Goal: Task Accomplishment & Management: Complete application form

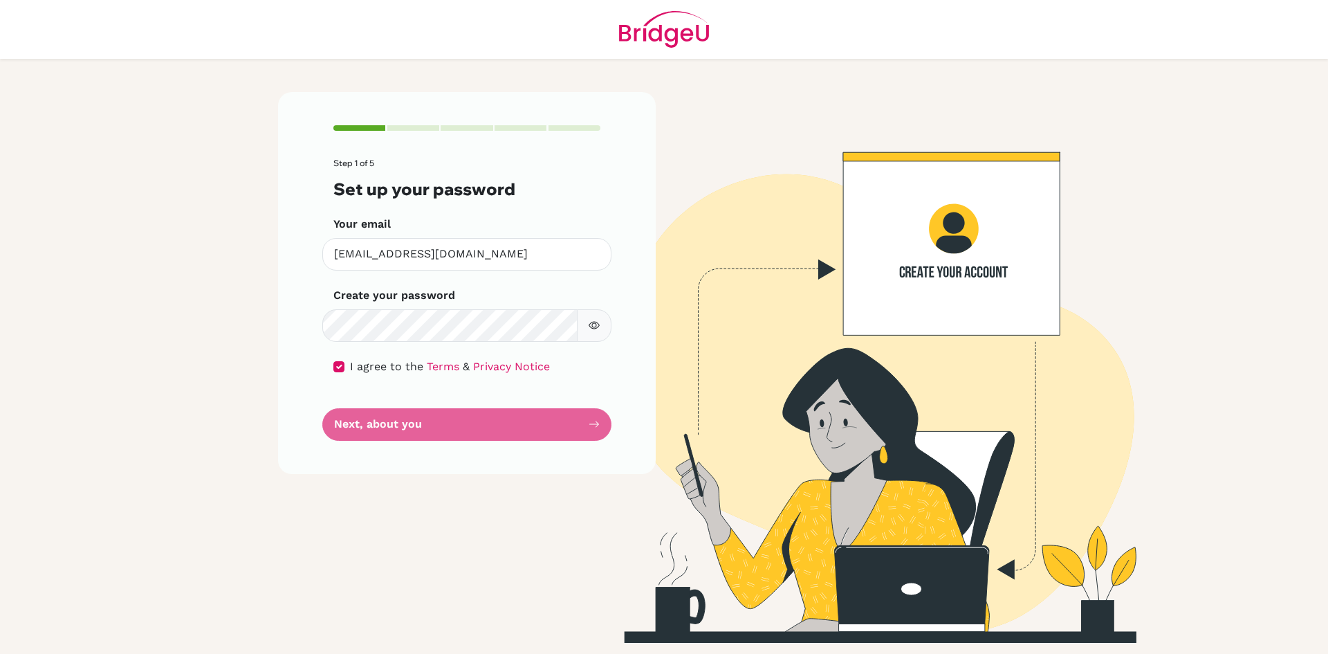
click at [361, 427] on form "Step 1 of 5 Set up your password Your email [EMAIL_ADDRESS][DOMAIN_NAME] Invali…" at bounding box center [466, 298] width 267 height 281
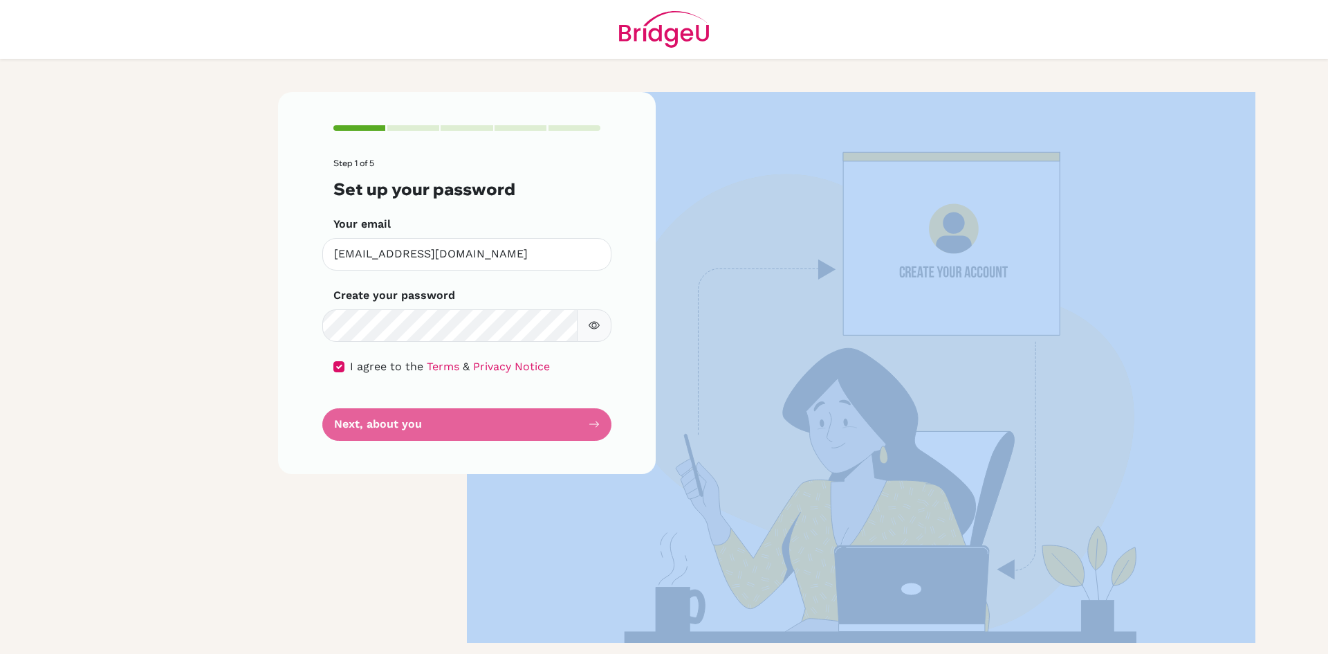
click at [361, 427] on form "Step 1 of 5 Set up your password Your email [EMAIL_ADDRESS][DOMAIN_NAME] Invali…" at bounding box center [466, 298] width 267 height 281
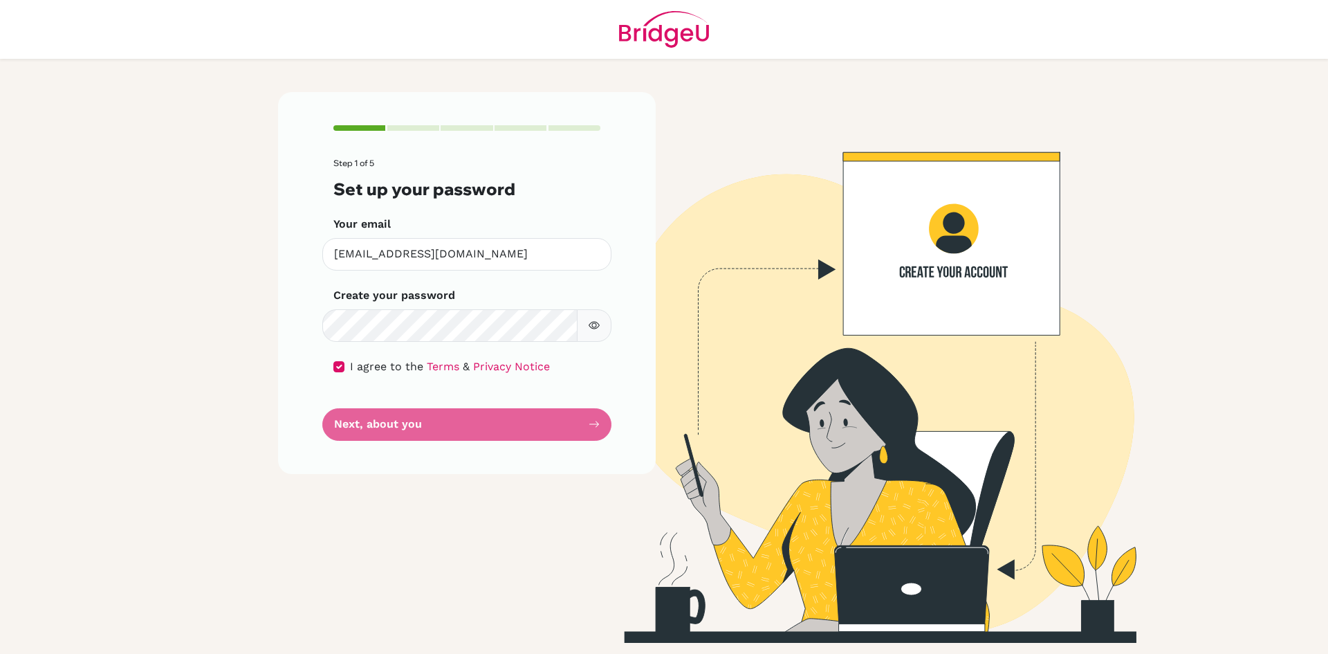
click at [318, 473] on div "Step 1 of 5 Set up your password Your email [EMAIL_ADDRESS][DOMAIN_NAME] Invali…" at bounding box center [467, 282] width 378 height 381
click at [610, 331] on button "button" at bounding box center [594, 325] width 35 height 33
click at [592, 332] on button "button" at bounding box center [594, 325] width 35 height 33
click at [463, 423] on form "Step 1 of 5 Set up your password Your email [EMAIL_ADDRESS][DOMAIN_NAME] Invali…" at bounding box center [466, 298] width 267 height 281
click at [463, 421] on form "Step 1 of 5 Set up your password Your email [EMAIL_ADDRESS][DOMAIN_NAME] Invali…" at bounding box center [466, 298] width 267 height 281
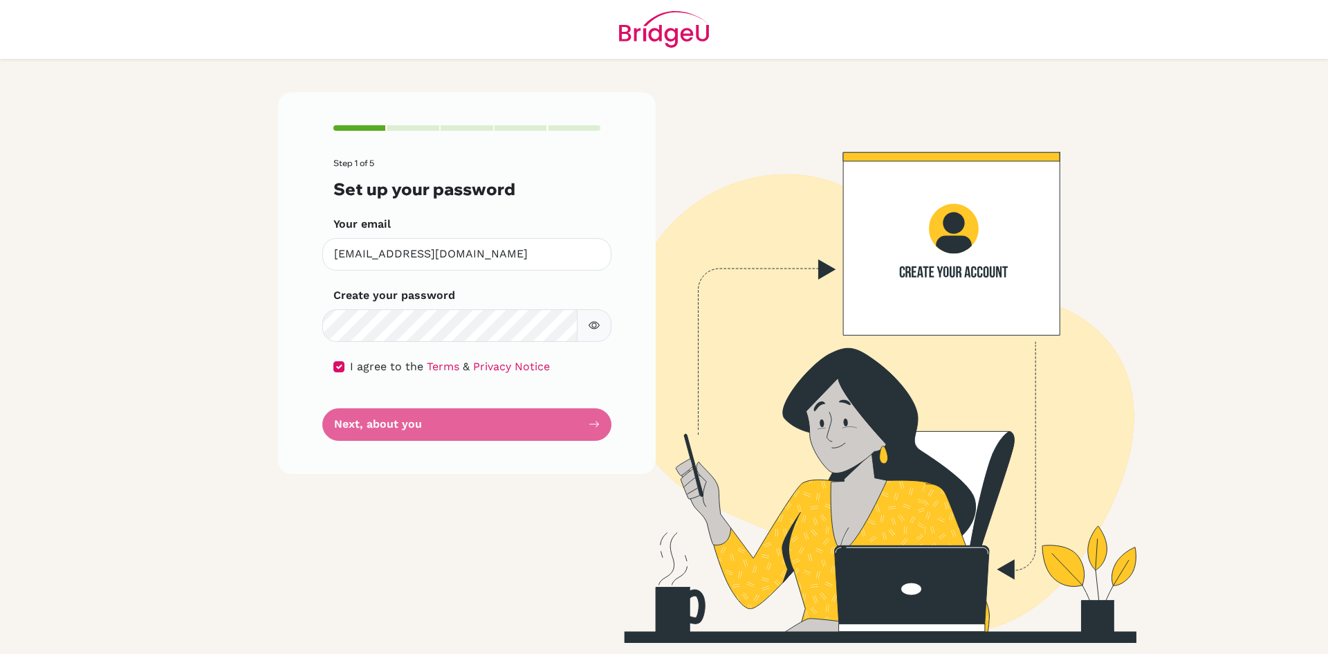
click at [365, 428] on form "Step 1 of 5 Set up your password Your email [EMAIL_ADDRESS][DOMAIN_NAME] Invali…" at bounding box center [466, 298] width 267 height 281
click at [550, 436] on form "Step 1 of 5 Set up your password Your email [EMAIL_ADDRESS][DOMAIN_NAME] Invali…" at bounding box center [466, 298] width 267 height 281
click at [581, 432] on form "Step 1 of 5 Set up your password Your email [EMAIL_ADDRESS][DOMAIN_NAME] Invali…" at bounding box center [466, 298] width 267 height 281
click at [521, 439] on form "Step 1 of 5 Set up your password Your email [EMAIL_ADDRESS][DOMAIN_NAME] Invali…" at bounding box center [466, 298] width 267 height 281
click at [537, 429] on form "Step 1 of 5 Set up your password Your email [EMAIL_ADDRESS][DOMAIN_NAME] Invali…" at bounding box center [466, 298] width 267 height 281
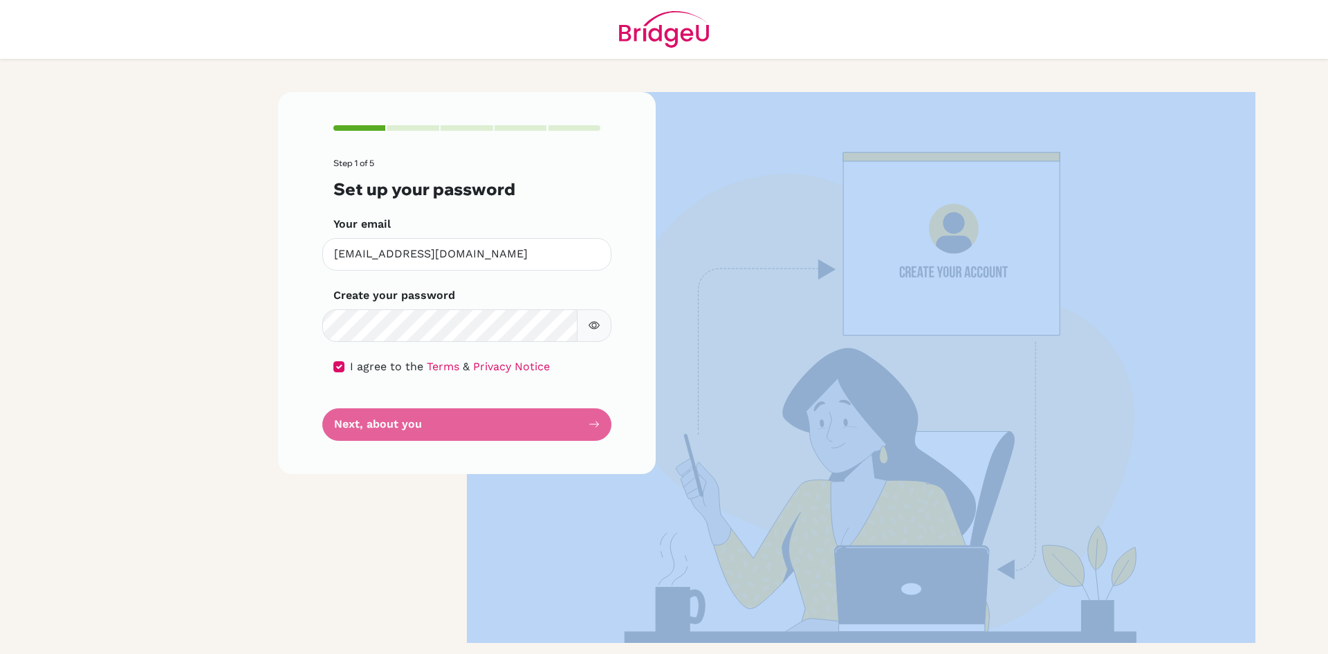
click at [537, 429] on form "Step 1 of 5 Set up your password Your email [EMAIL_ADDRESS][DOMAIN_NAME] Invali…" at bounding box center [466, 298] width 267 height 281
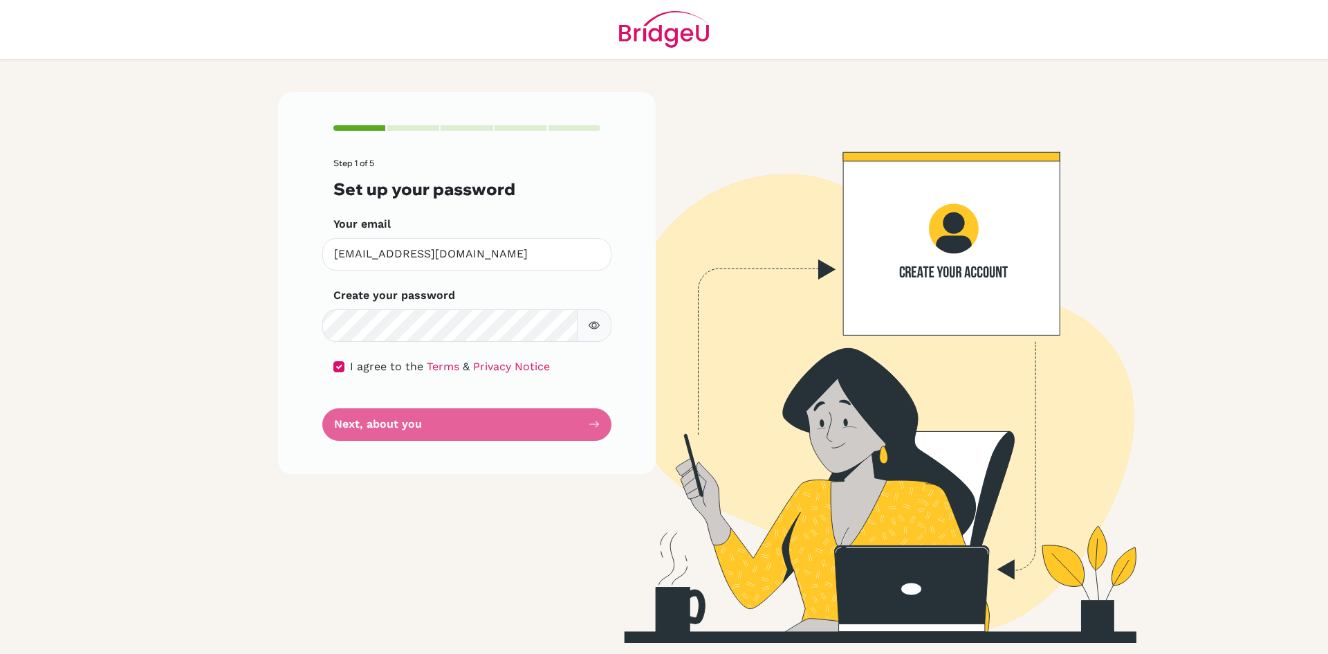
click at [534, 429] on form "Step 1 of 5 Set up your password Your email [EMAIL_ADDRESS][DOMAIN_NAME] Invali…" at bounding box center [466, 298] width 267 height 281
click at [522, 430] on form "Step 1 of 5 Set up your password Your email [EMAIL_ADDRESS][DOMAIN_NAME] Invali…" at bounding box center [466, 298] width 267 height 281
click at [604, 322] on button "button" at bounding box center [594, 325] width 35 height 33
click at [599, 327] on icon "button" at bounding box center [594, 324] width 11 height 11
click at [540, 417] on form "Step 1 of 5 Set up your password Your email [EMAIL_ADDRESS][DOMAIN_NAME] Invali…" at bounding box center [466, 298] width 267 height 281
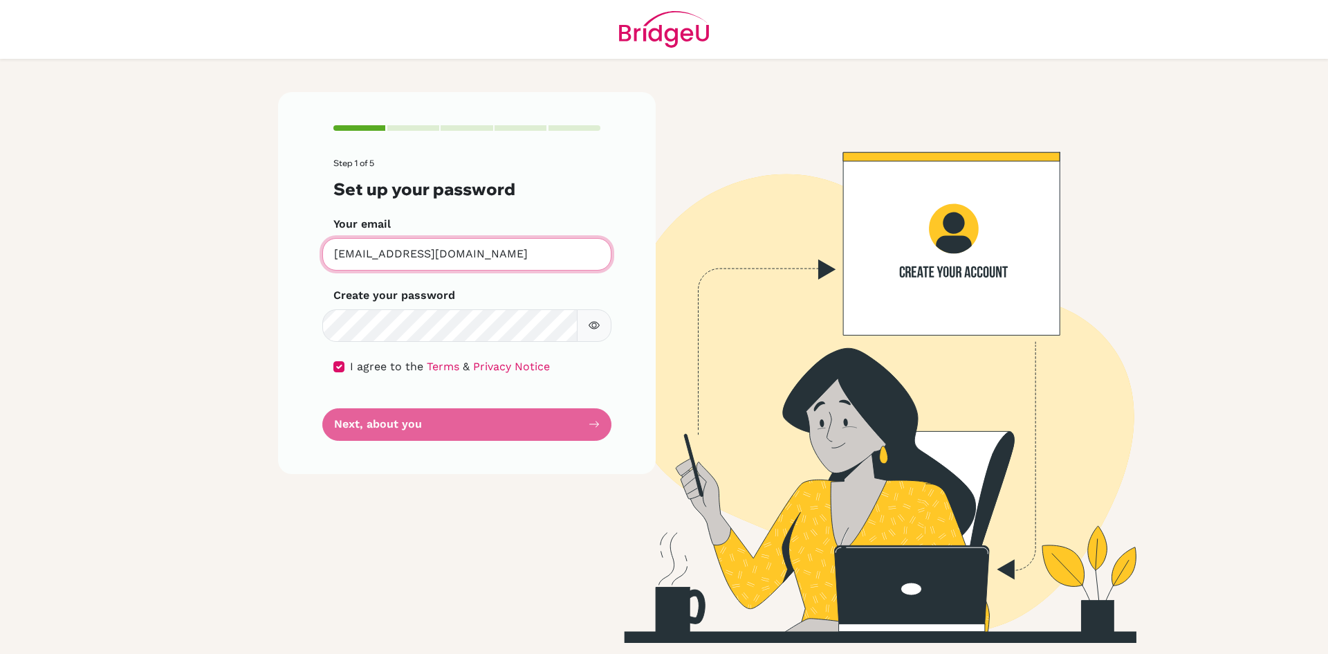
click at [492, 251] on input "[EMAIL_ADDRESS][DOMAIN_NAME]" at bounding box center [466, 254] width 289 height 33
click at [515, 257] on input "[EMAIL_ADDRESS][DOMAIN_NAME]" at bounding box center [466, 254] width 289 height 33
click at [462, 416] on form "Step 1 of 5 Set up your password Your email [EMAIL_ADDRESS][DOMAIN_NAME] Invali…" at bounding box center [466, 298] width 267 height 281
click at [450, 432] on form "Step 1 of 5 Set up your password Your email [EMAIL_ADDRESS][DOMAIN_NAME] Invali…" at bounding box center [466, 298] width 267 height 281
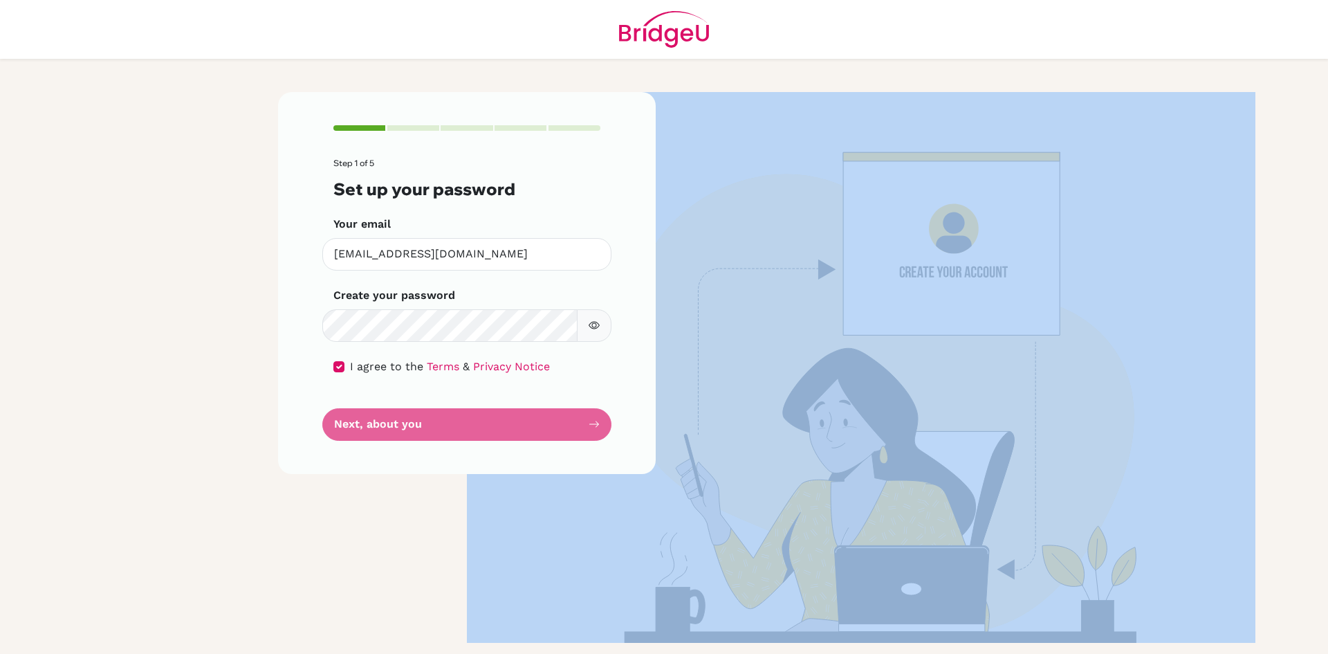
click at [449, 432] on form "Step 1 of 5 Set up your password Your email [EMAIL_ADDRESS][DOMAIN_NAME] Invali…" at bounding box center [466, 298] width 267 height 281
click at [446, 432] on form "Step 1 of 5 Set up your password Your email [EMAIL_ADDRESS][DOMAIN_NAME] Invali…" at bounding box center [466, 298] width 267 height 281
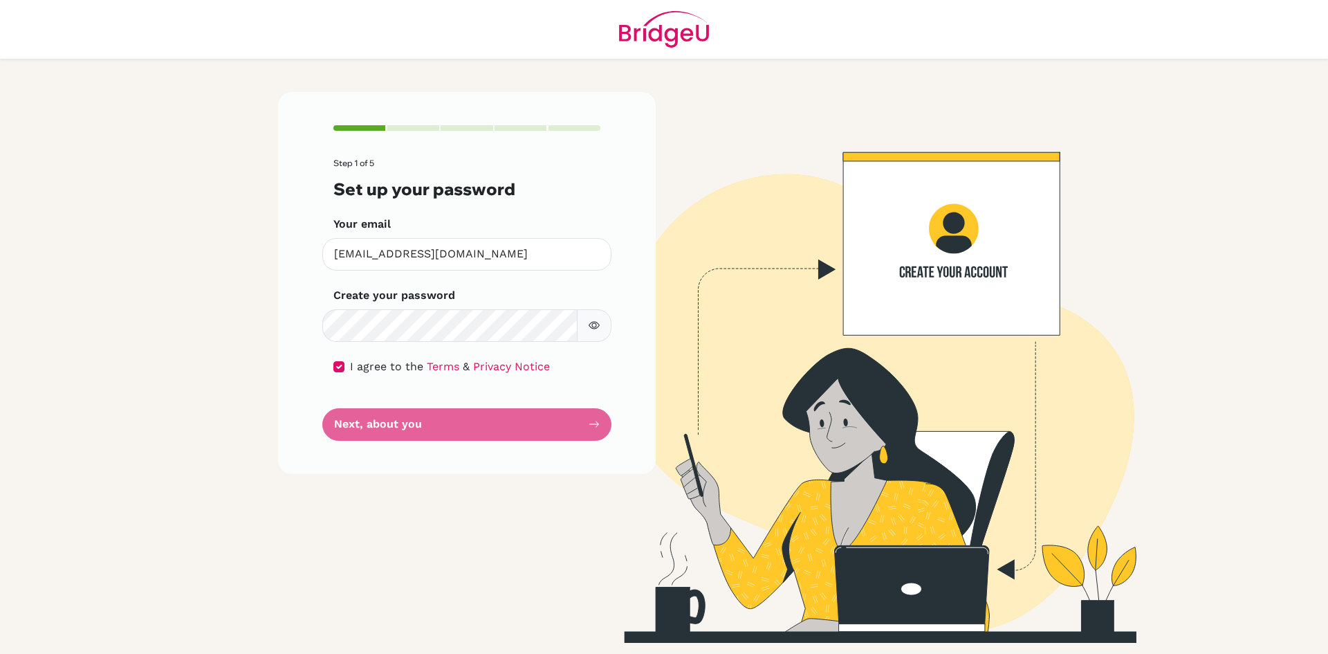
click at [438, 425] on form "Step 1 of 5 Set up your password Your email [EMAIL_ADDRESS][DOMAIN_NAME] Invali…" at bounding box center [466, 298] width 267 height 281
click at [602, 332] on button "button" at bounding box center [594, 325] width 35 height 33
click at [600, 332] on button "button" at bounding box center [594, 325] width 35 height 33
click at [429, 258] on input "[EMAIL_ADDRESS][DOMAIN_NAME]" at bounding box center [466, 254] width 289 height 33
click at [592, 315] on button "button" at bounding box center [594, 325] width 35 height 33
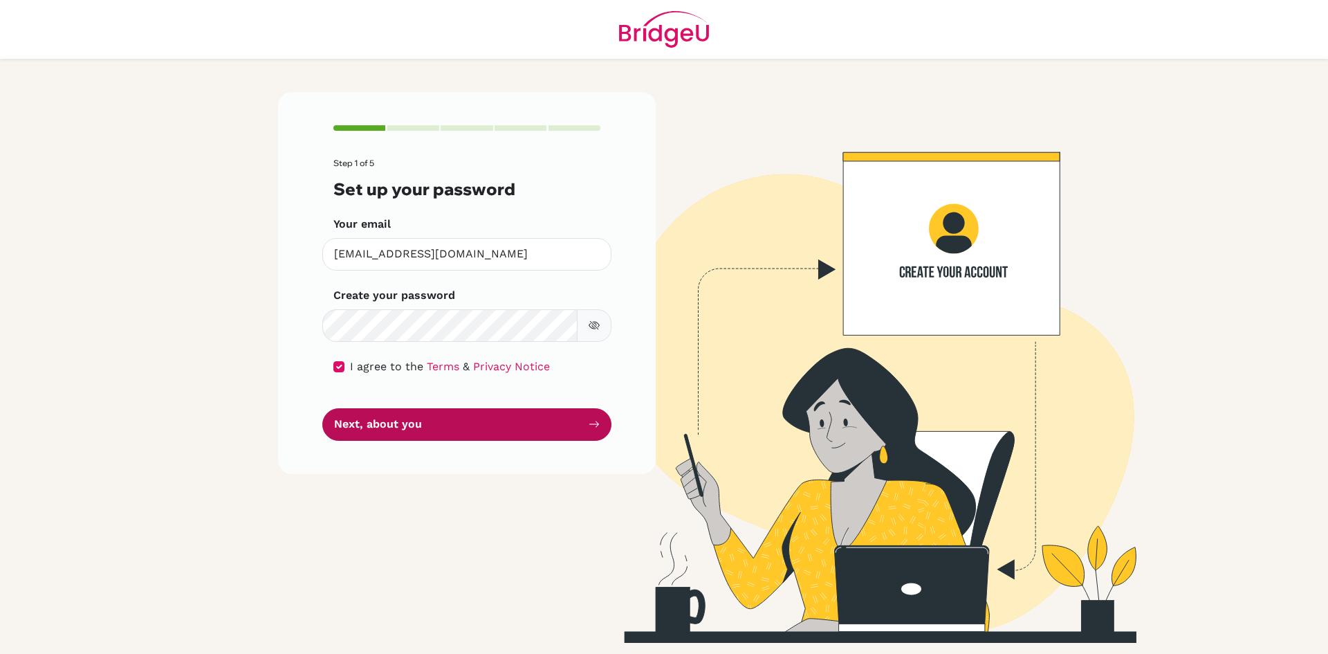
click at [482, 432] on button "Next, about you" at bounding box center [466, 424] width 289 height 33
